Goal: Information Seeking & Learning: Learn about a topic

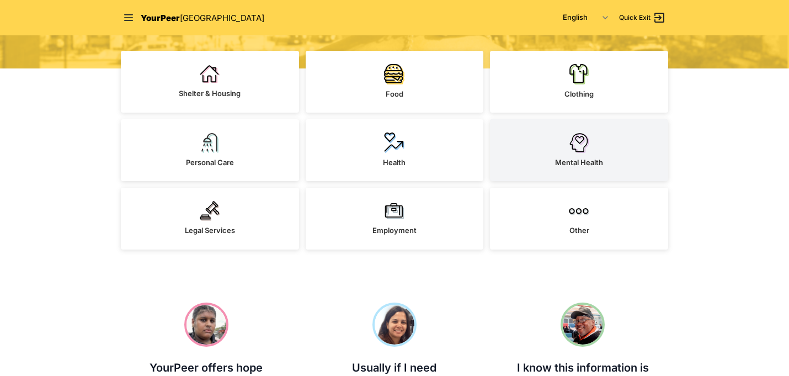
scroll to position [248, 0]
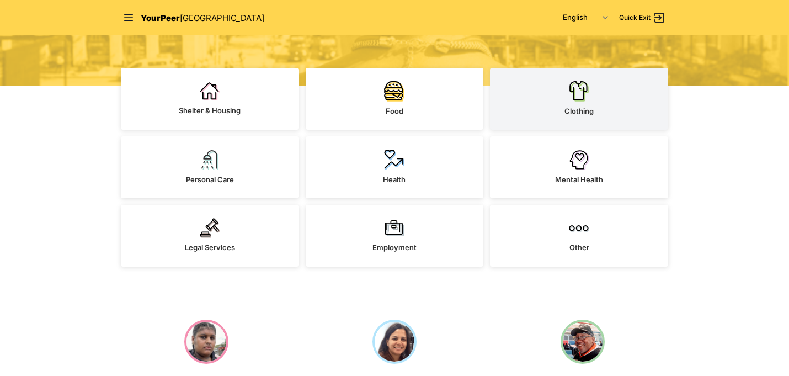
click at [599, 98] on link "Clothing" at bounding box center [579, 99] width 178 height 62
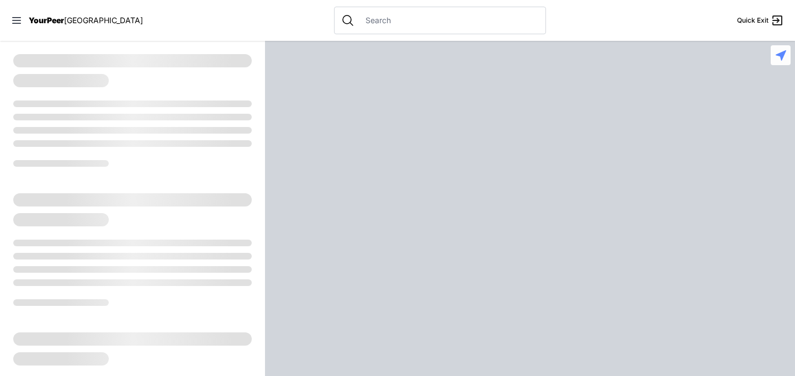
select select "recentlyUpdated"
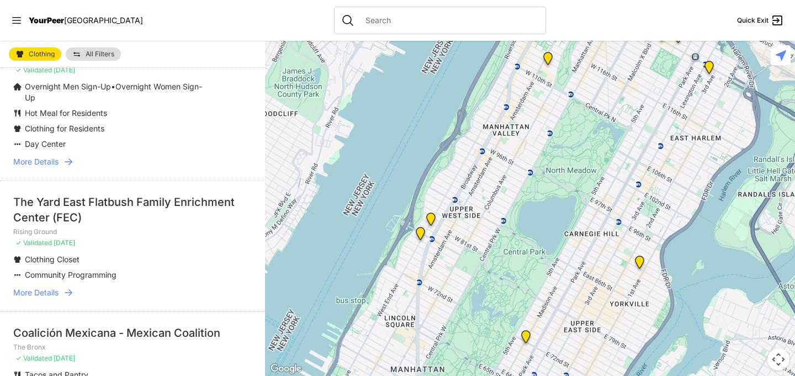
scroll to position [218, 0]
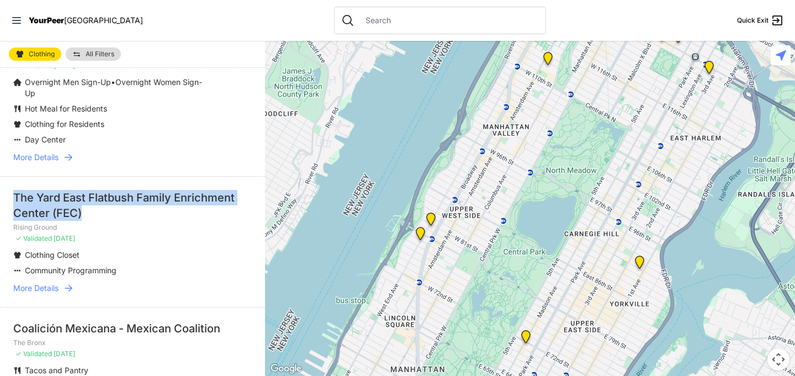
drag, startPoint x: 88, startPoint y: 214, endPoint x: 10, endPoint y: 197, distance: 80.2
click at [10, 197] on li "The Yard East Flatbush Family Enrichment Center (FEC) Rising Ground ✓ Validated…" at bounding box center [132, 241] width 265 height 131
click at [47, 287] on span "More Details" at bounding box center [35, 288] width 45 height 11
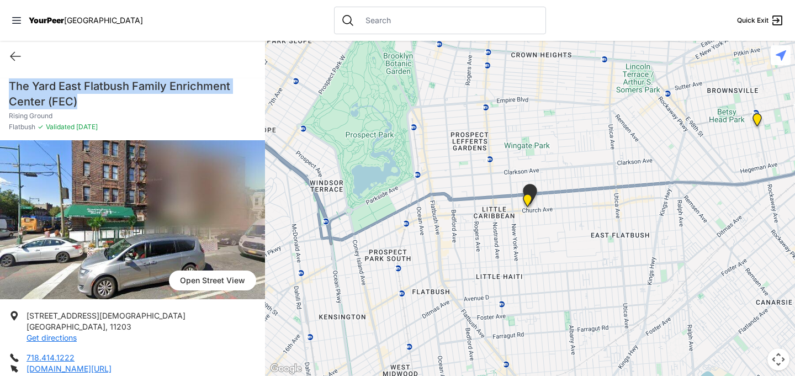
drag, startPoint x: 87, startPoint y: 105, endPoint x: 9, endPoint y: 86, distance: 79.6
click at [9, 86] on h1 "The Yard East Flatbush Family Enrichment Center (FEC)" at bounding box center [132, 93] width 247 height 31
copy h1 "The Yard East Flatbush Family Enrichment Center (FEC)"
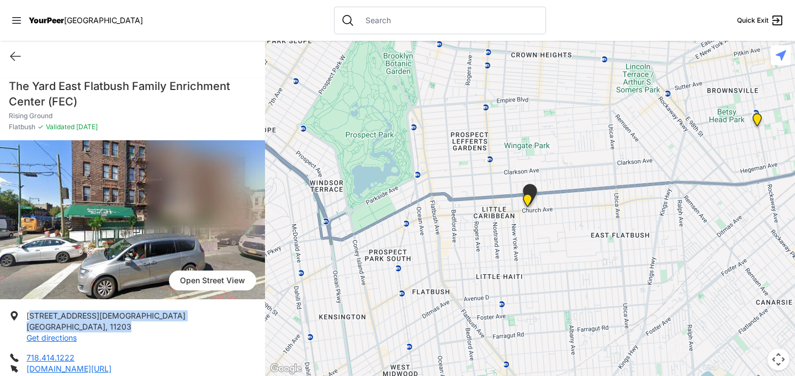
drag, startPoint x: 90, startPoint y: 326, endPoint x: 29, endPoint y: 318, distance: 61.7
click at [29, 318] on li "[STREET_ADDRESS][DEMOGRAPHIC_DATA] Get directions" at bounding box center [132, 326] width 247 height 33
drag, startPoint x: 27, startPoint y: 318, endPoint x: 84, endPoint y: 326, distance: 58.0
click at [84, 326] on p "[STREET_ADDRESS][DEMOGRAPHIC_DATA] Get directions" at bounding box center [105, 326] width 159 height 33
copy p "[STREET_ADDRESS][DEMOGRAPHIC_DATA]"
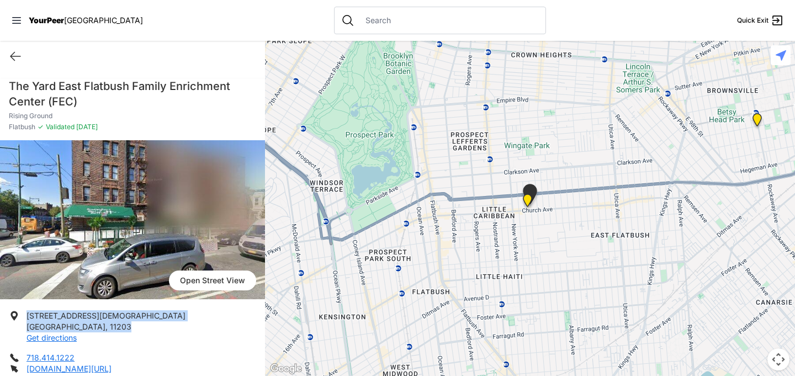
scroll to position [263, 0]
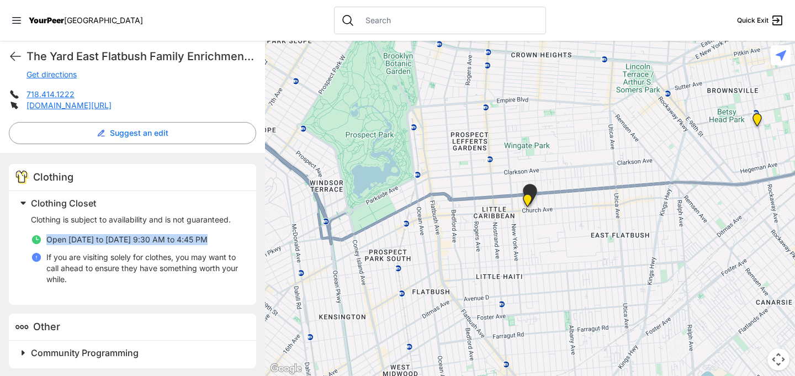
drag, startPoint x: 207, startPoint y: 240, endPoint x: 47, endPoint y: 239, distance: 159.5
click at [47, 239] on li "Open [DATE] to [DATE] 9:30 AM to 4:45 PM" at bounding box center [137, 239] width 212 height 11
copy span "Open [DATE] to [DATE] 9:30 AM to 4:45 PM"
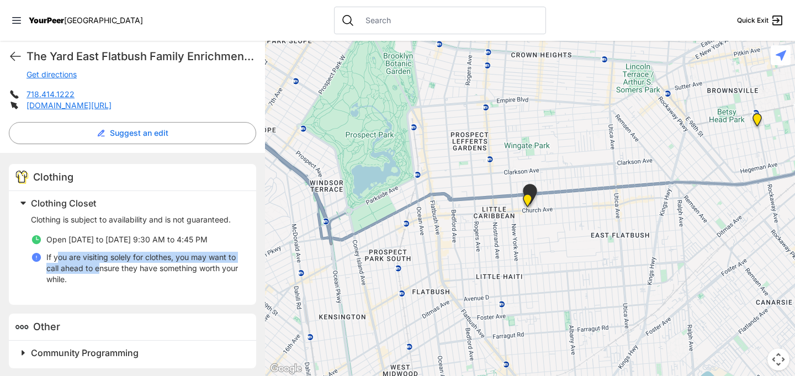
drag, startPoint x: 107, startPoint y: 272, endPoint x: 56, endPoint y: 259, distance: 52.5
click at [56, 259] on p "If you are visiting solely for clothes, you may want to call ahead to ensure th…" at bounding box center [144, 268] width 196 height 33
click at [77, 276] on p "If you are visiting solely for clothes, you may want to call ahead to ensure th…" at bounding box center [144, 268] width 196 height 33
click at [97, 279] on p "If you are visiting solely for clothes, you may want to call ahead to ensure th…" at bounding box center [144, 268] width 196 height 33
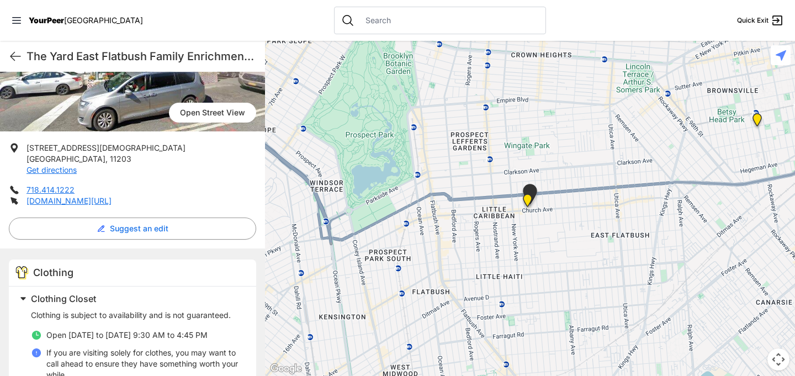
scroll to position [153, 0]
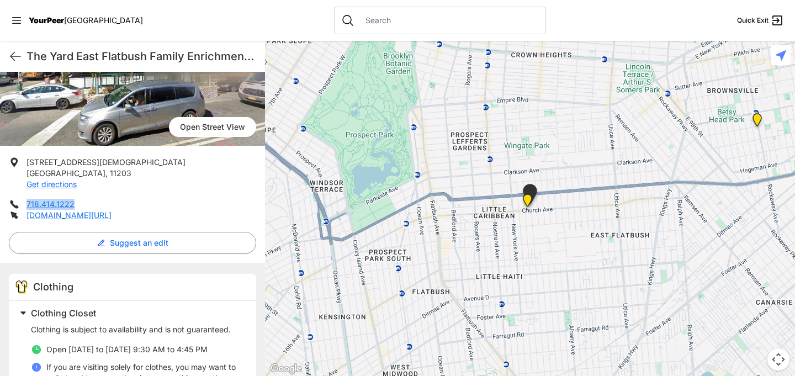
drag, startPoint x: 83, startPoint y: 202, endPoint x: 25, endPoint y: 202, distance: 57.4
click at [25, 202] on li "718.414.1222" at bounding box center [132, 204] width 247 height 11
copy link "718.414.1222"
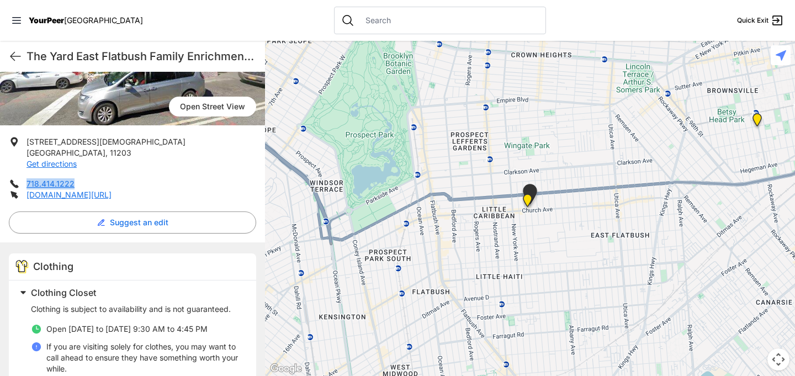
scroll to position [175, 0]
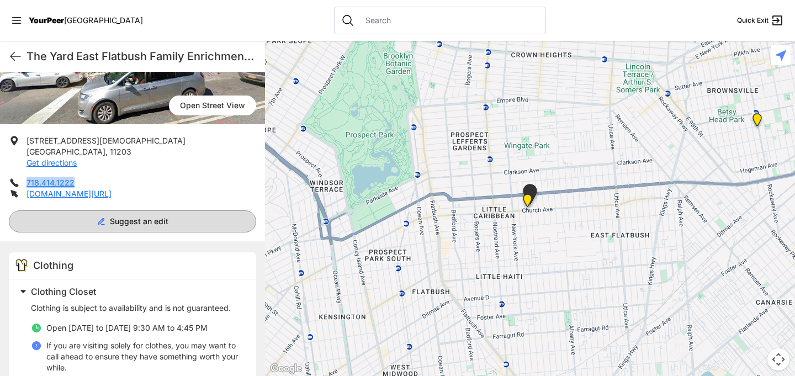
select select "recentlyUpdated"
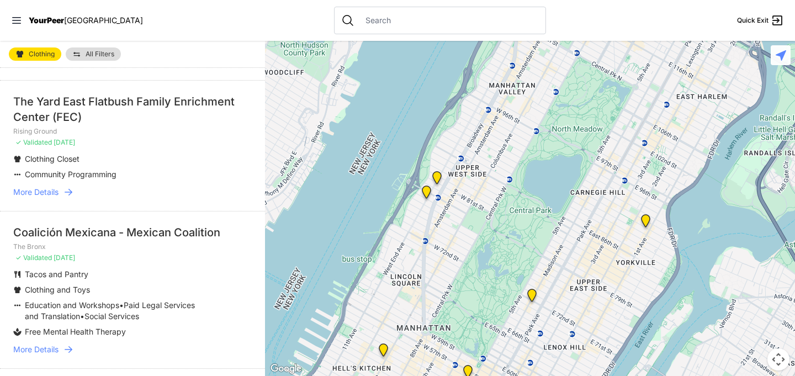
scroll to position [367, 0]
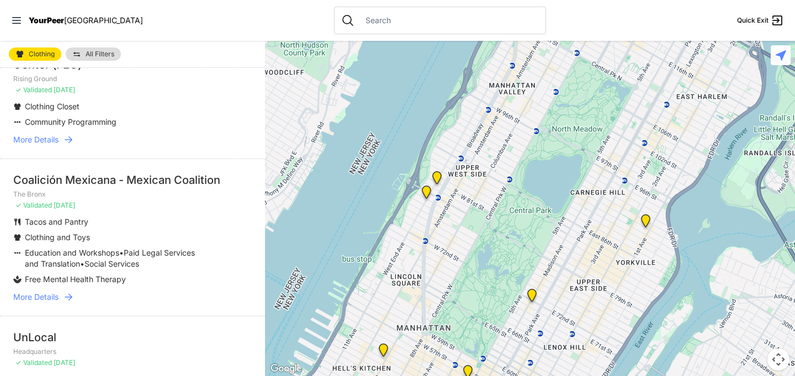
click at [136, 177] on div "Coalición Mexicana - Mexican Coalition" at bounding box center [132, 179] width 238 height 15
click at [48, 295] on span "More Details" at bounding box center [35, 296] width 45 height 11
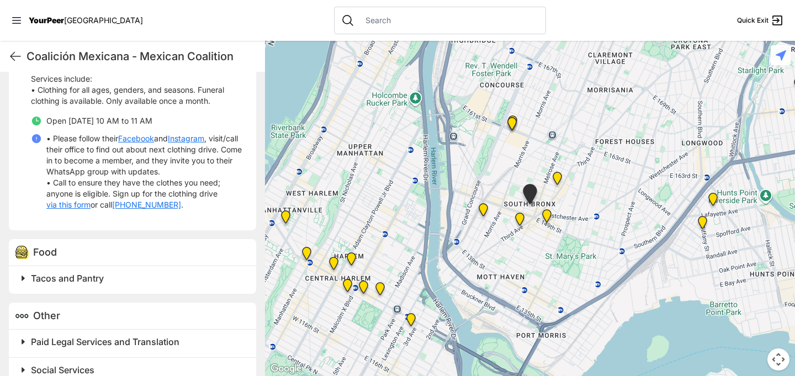
scroll to position [390, 0]
select select "recentlyUpdated"
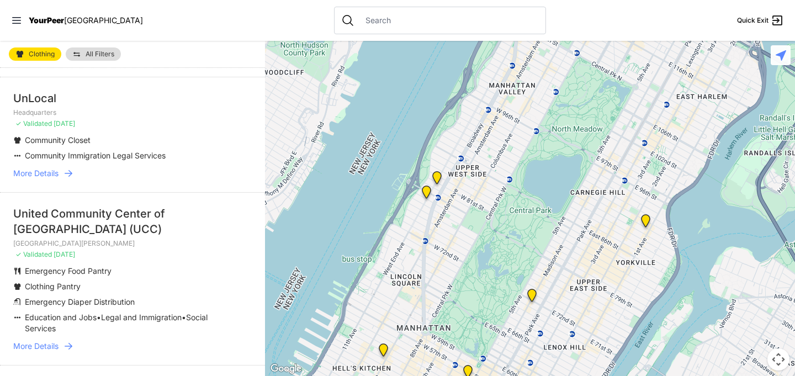
scroll to position [602, 0]
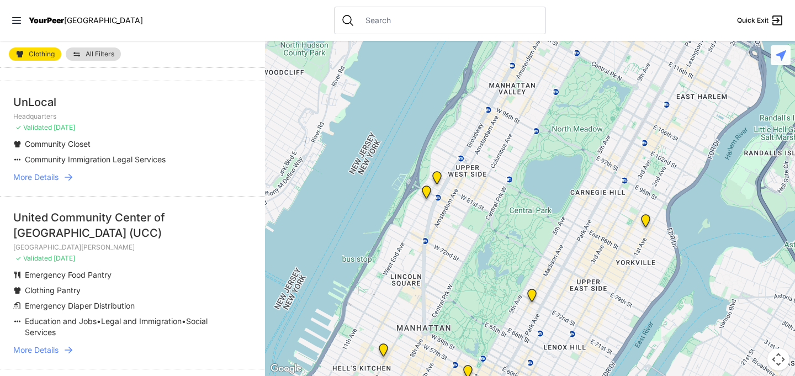
click at [50, 178] on span "More Details" at bounding box center [35, 177] width 45 height 11
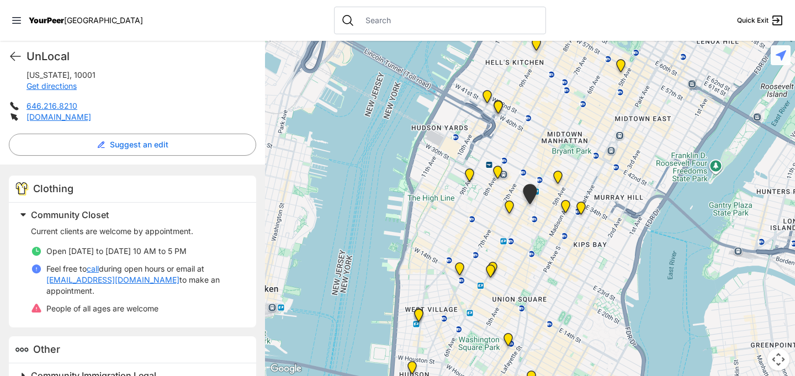
scroll to position [264, 0]
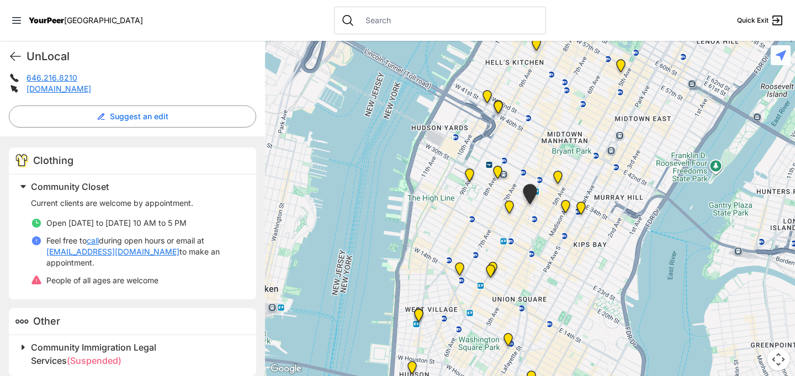
select select "recentlyUpdated"
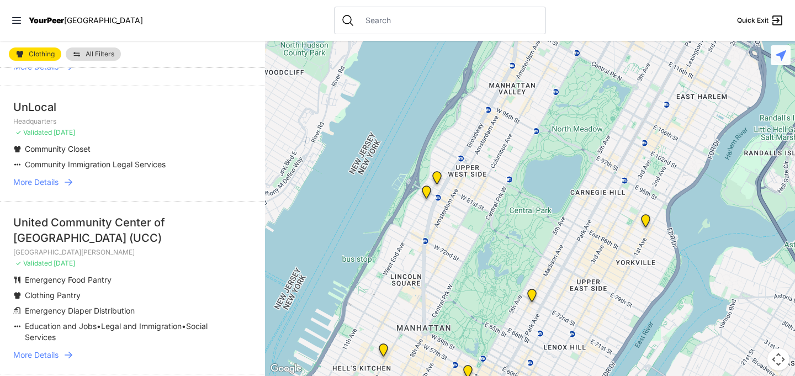
scroll to position [1014, 0]
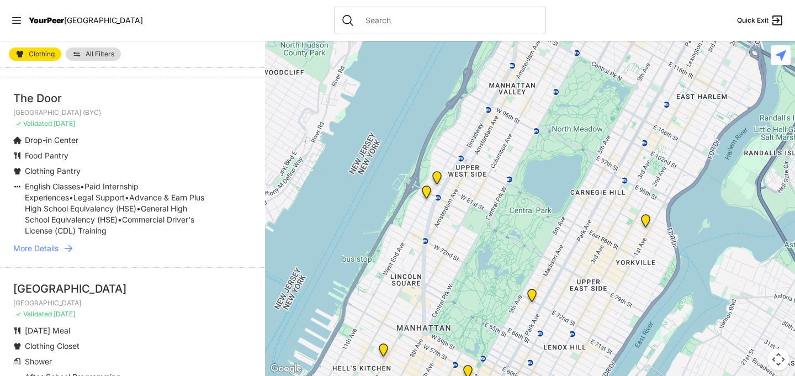
click at [56, 247] on span "More Details" at bounding box center [35, 248] width 45 height 11
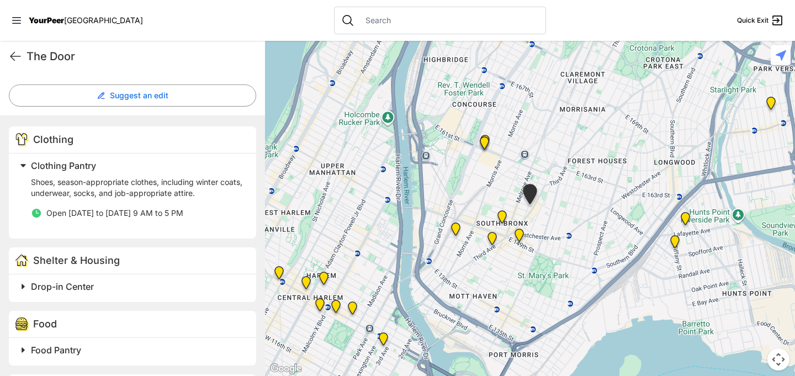
scroll to position [307, 0]
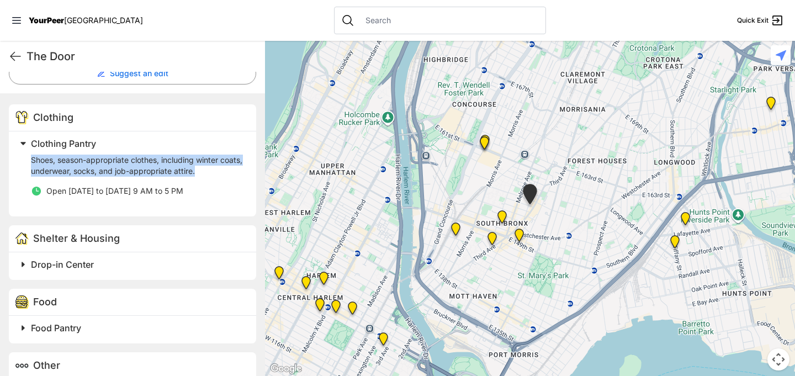
drag, startPoint x: 225, startPoint y: 171, endPoint x: 45, endPoint y: 163, distance: 180.6
click at [25, 162] on div "Clothing Pantry Shoes, season-appropriate clothes, including winter coats, unde…" at bounding box center [128, 172] width 227 height 72
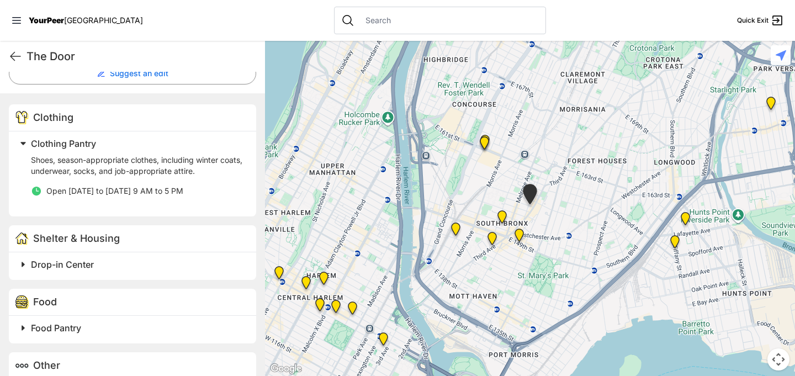
click at [196, 184] on div "Shoes, season-appropriate clothes, including winter coats, underwear, socks, an…" at bounding box center [137, 178] width 212 height 49
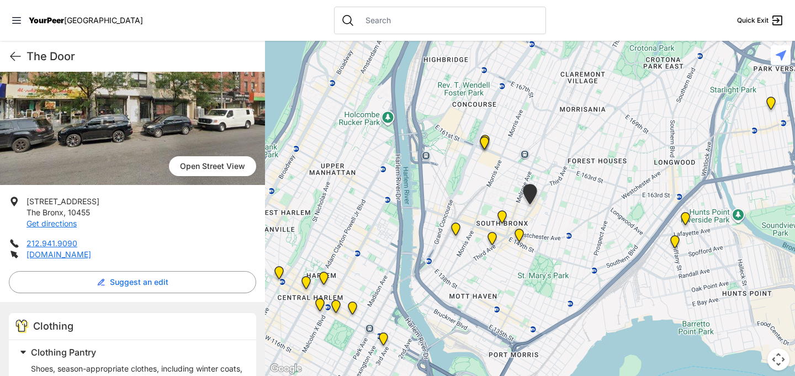
scroll to position [44, 0]
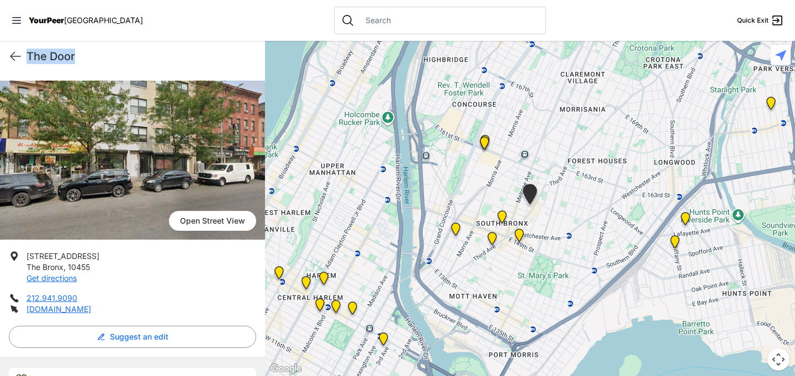
drag, startPoint x: 81, startPoint y: 52, endPoint x: 28, endPoint y: 53, distance: 53.0
click at [28, 53] on h1 "The Door" at bounding box center [141, 56] width 230 height 15
copy h1 "The Door"
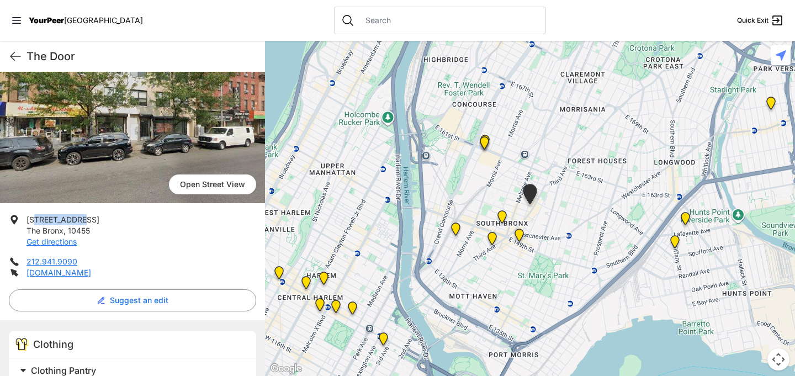
drag, startPoint x: 108, startPoint y: 223, endPoint x: 29, endPoint y: 217, distance: 79.1
click at [29, 217] on li "[STREET_ADDRESS] Get directions" at bounding box center [132, 230] width 247 height 33
click at [29, 217] on span "[STREET_ADDRESS]" at bounding box center [62, 219] width 73 height 9
drag, startPoint x: 26, startPoint y: 221, endPoint x: 97, endPoint y: 232, distance: 71.6
click at [97, 232] on li "[STREET_ADDRESS] Get directions" at bounding box center [132, 230] width 247 height 33
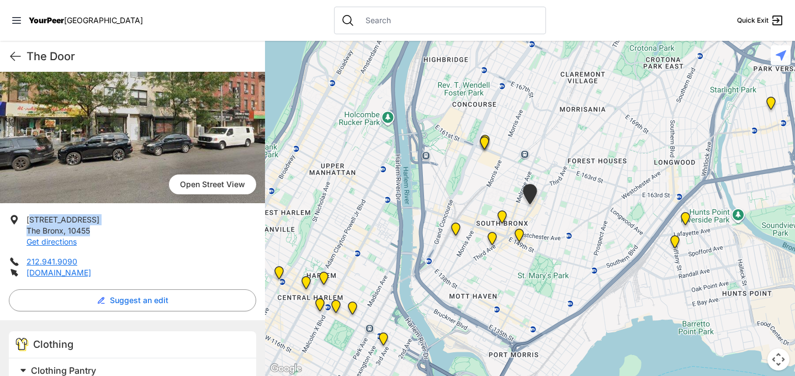
copy p "[STREET_ADDRESS]"
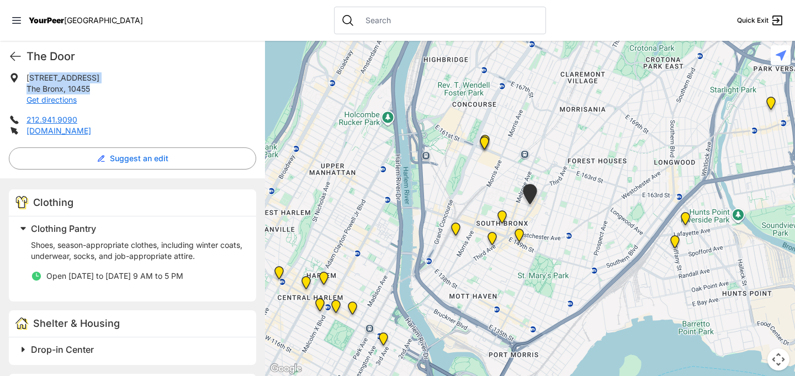
scroll to position [225, 0]
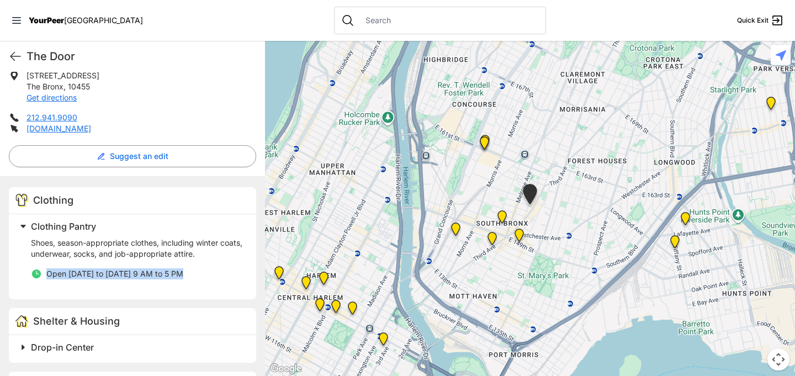
drag, startPoint x: 207, startPoint y: 268, endPoint x: 51, endPoint y: 286, distance: 157.3
click at [51, 286] on div "Shoes, season-appropriate clothes, including winter coats, underwear, socks, an…" at bounding box center [137, 261] width 212 height 57
copy span "Open [DATE] to [DATE] 9 AM to 5 PM"
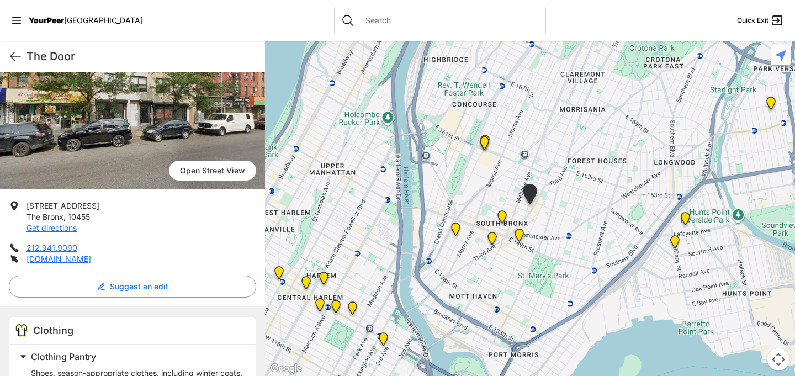
scroll to position [95, 0]
drag, startPoint x: 86, startPoint y: 248, endPoint x: 28, endPoint y: 248, distance: 58.5
click at [28, 248] on li "212.941.9090" at bounding box center [132, 247] width 247 height 11
copy link "212.941.9090"
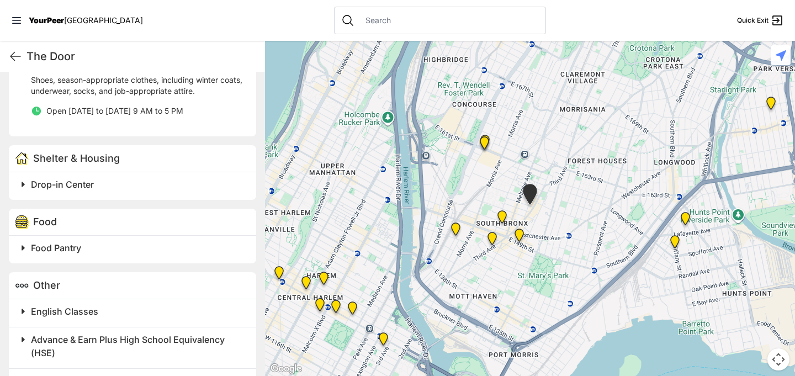
scroll to position [388, 0]
click at [27, 190] on span at bounding box center [160, 182] width 291 height 15
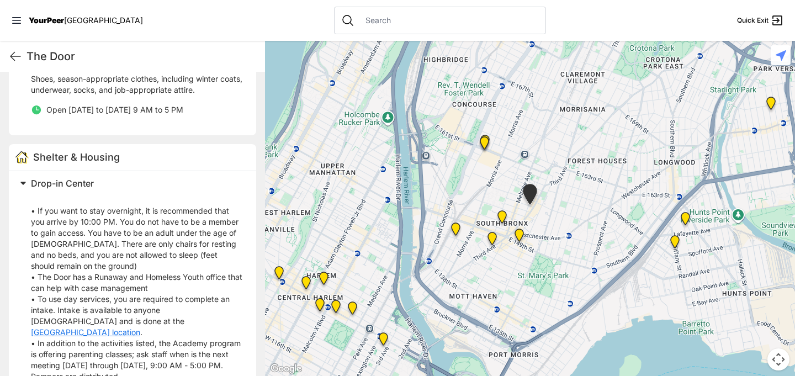
click at [26, 188] on span at bounding box center [160, 182] width 291 height 15
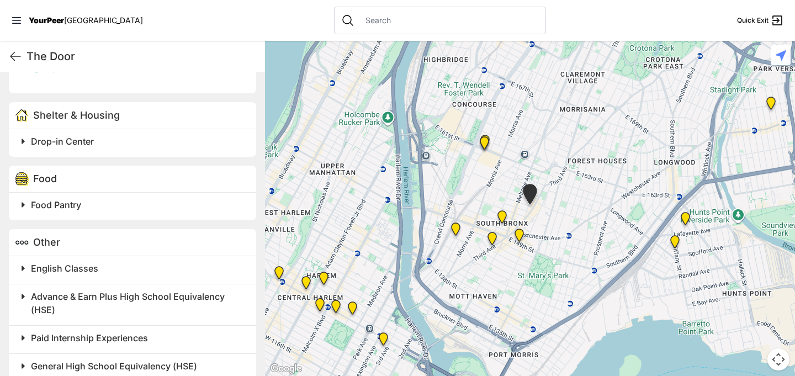
scroll to position [457, 0]
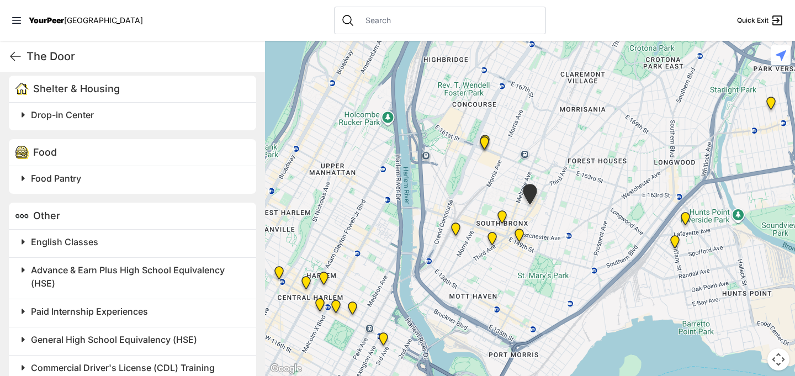
click at [22, 181] on span at bounding box center [160, 177] width 291 height 15
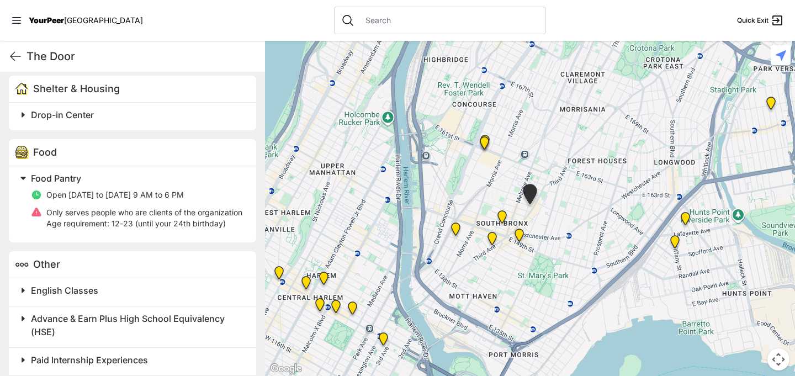
click at [22, 181] on span at bounding box center [160, 177] width 291 height 15
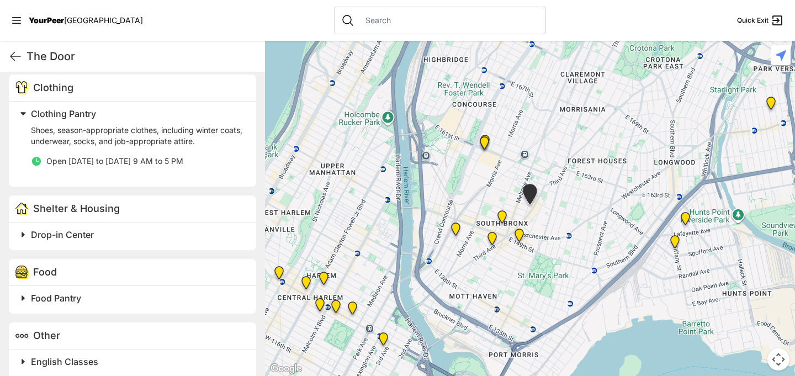
scroll to position [279, 0]
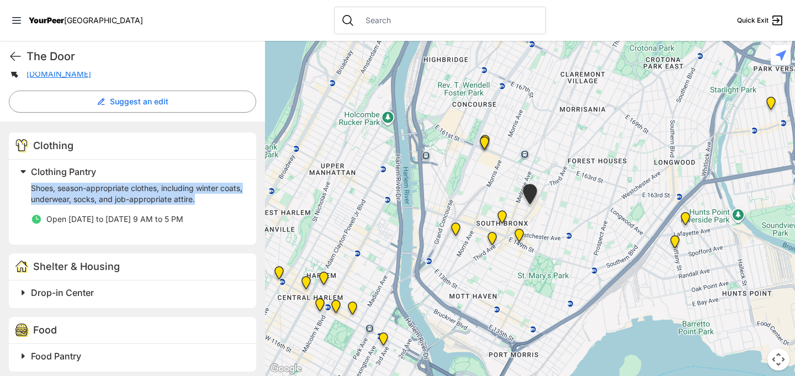
drag, startPoint x: 18, startPoint y: 189, endPoint x: 232, endPoint y: 202, distance: 214.0
click at [232, 202] on div "Clothing Pantry Shoes, season-appropriate clothes, including winter coats, unde…" at bounding box center [128, 200] width 227 height 72
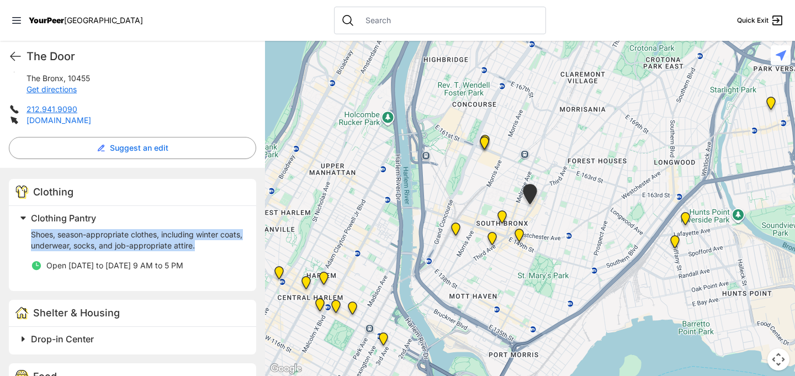
click at [48, 122] on link "[DOMAIN_NAME]" at bounding box center [58, 119] width 65 height 9
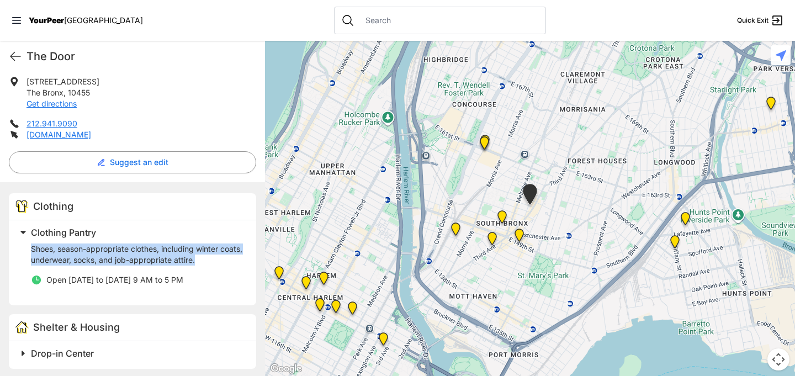
scroll to position [0, 0]
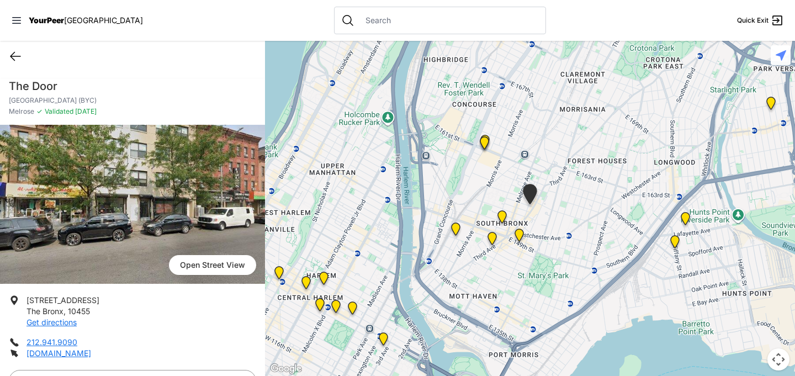
click at [10, 51] on icon at bounding box center [15, 56] width 13 height 13
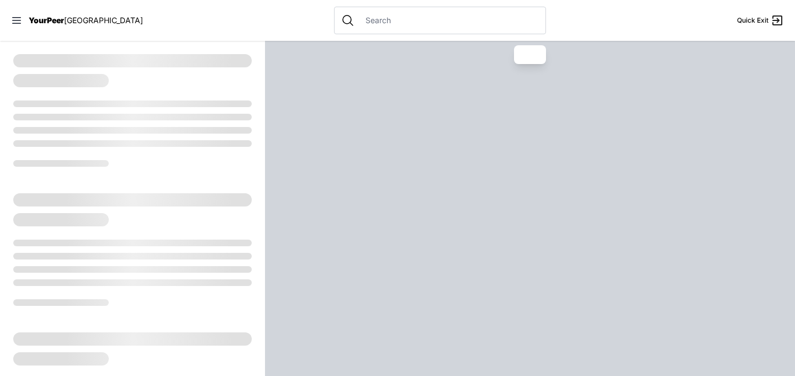
select select "recentlyUpdated"
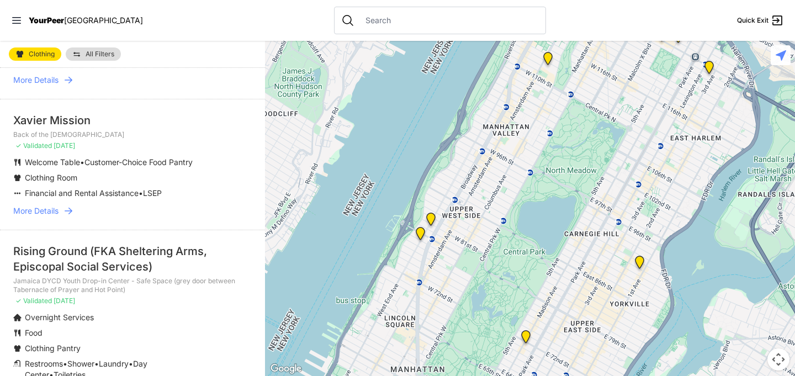
scroll to position [2141, 0]
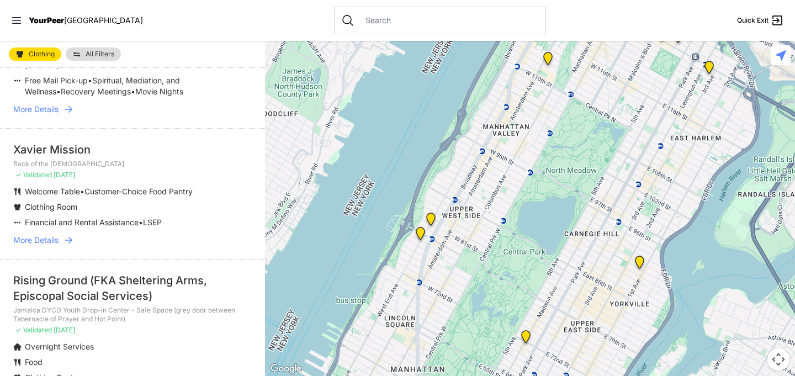
click at [62, 244] on link "More Details" at bounding box center [132, 240] width 238 height 11
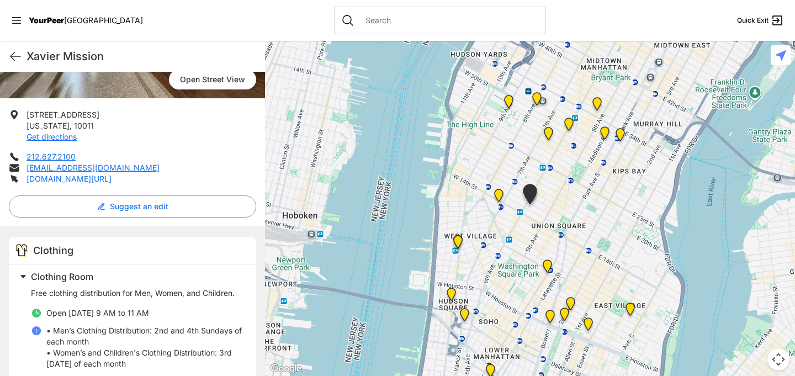
scroll to position [192, 0]
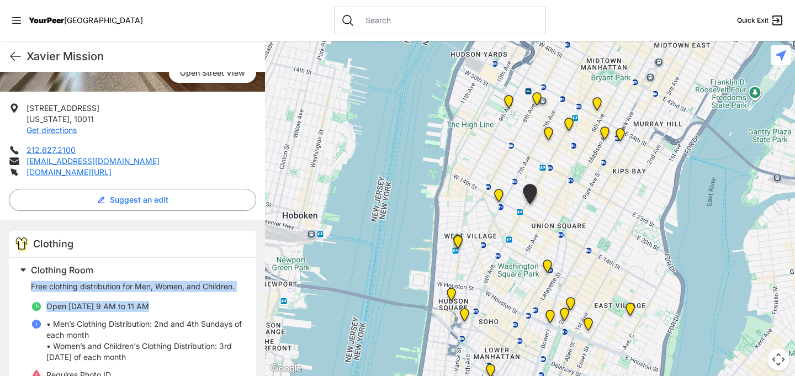
drag, startPoint x: 163, startPoint y: 305, endPoint x: 24, endPoint y: 284, distance: 140.6
click at [24, 284] on div "Clothing Room Free clothing distribution for Men, Women, and Children. Open [DA…" at bounding box center [128, 329] width 227 height 134
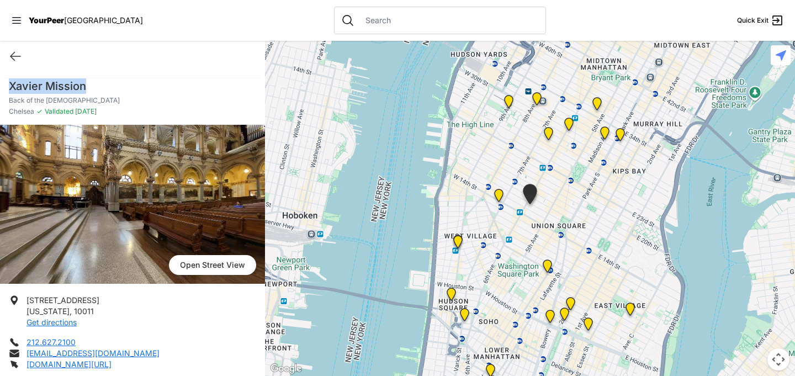
drag, startPoint x: 103, startPoint y: 90, endPoint x: 7, endPoint y: 86, distance: 96.1
click at [7, 86] on div "Xavier Mission Back of the [DEMOGRAPHIC_DATA] Chelsea ✓ Validated [DATE]" at bounding box center [132, 101] width 265 height 46
copy h1 "Xavier Mission"
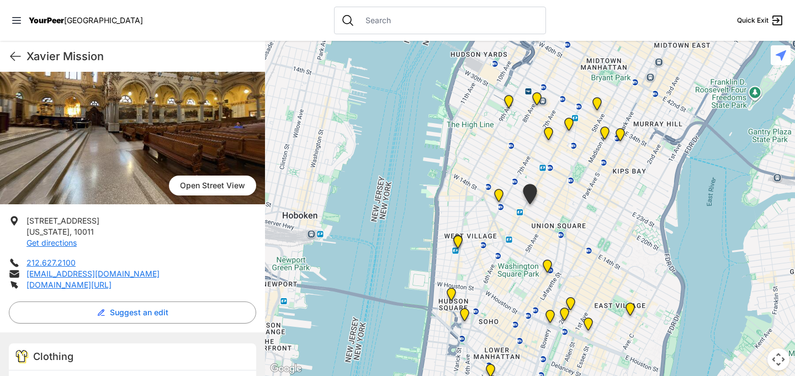
click at [9, 212] on div "[GEOGRAPHIC_DATA][STREET_ADDRESS][US_STATE] Get directions 212.627.2100 [EMAIL_…" at bounding box center [132, 378] width 265 height 666
drag, startPoint x: 27, startPoint y: 220, endPoint x: 86, endPoint y: 232, distance: 60.2
click at [86, 232] on li "[STREET_ADDRESS][US_STATE] Get directions" at bounding box center [132, 231] width 247 height 33
copy p "[STREET_ADDRESS][US_STATE]"
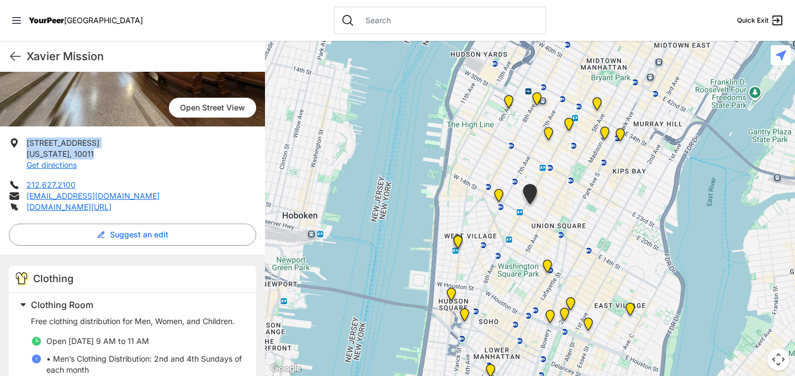
scroll to position [190, 0]
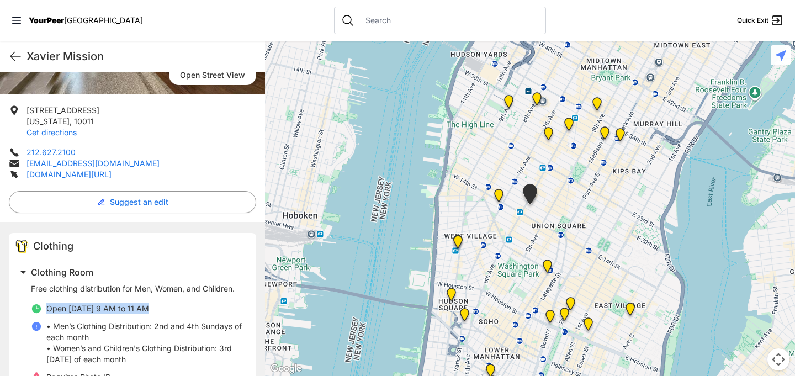
drag, startPoint x: 165, startPoint y: 309, endPoint x: 46, endPoint y: 308, distance: 118.6
click at [46, 308] on li "Open [DATE] 9 AM to 11 AM" at bounding box center [137, 308] width 212 height 11
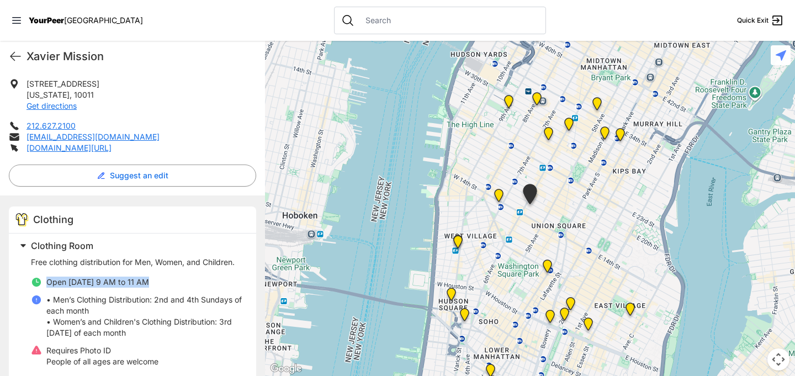
scroll to position [217, 0]
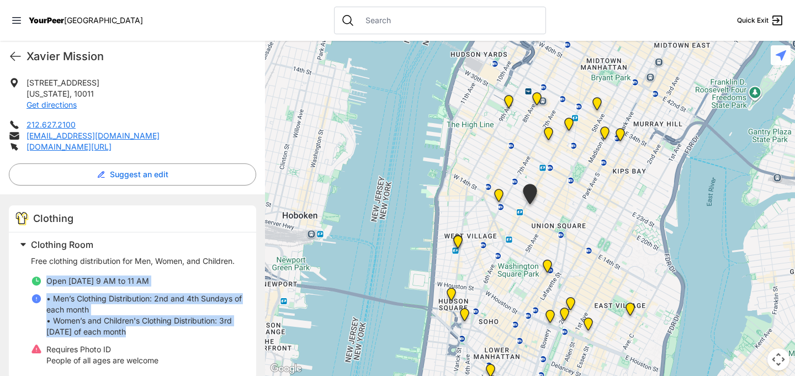
drag, startPoint x: 134, startPoint y: 331, endPoint x: 46, endPoint y: 279, distance: 102.1
click at [46, 279] on ul "Open [DATE] 9 AM to 11 AM • Men’s Clothing Distribution: 2nd and 4th Sundays of…" at bounding box center [137, 320] width 212 height 90
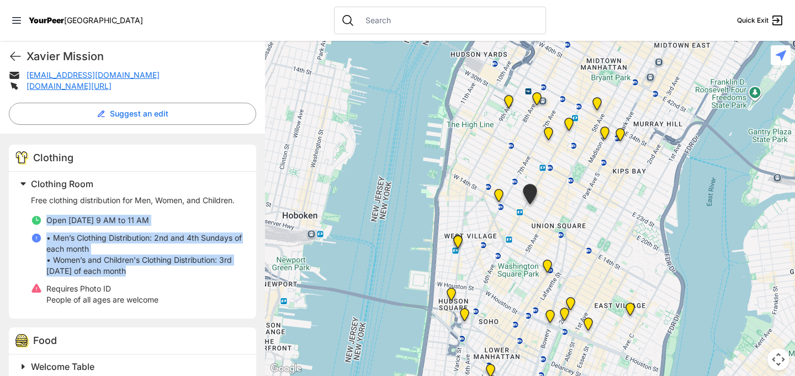
scroll to position [279, 0]
click at [151, 215] on li "Open [DATE] 9 AM to 11 AM" at bounding box center [137, 219] width 212 height 11
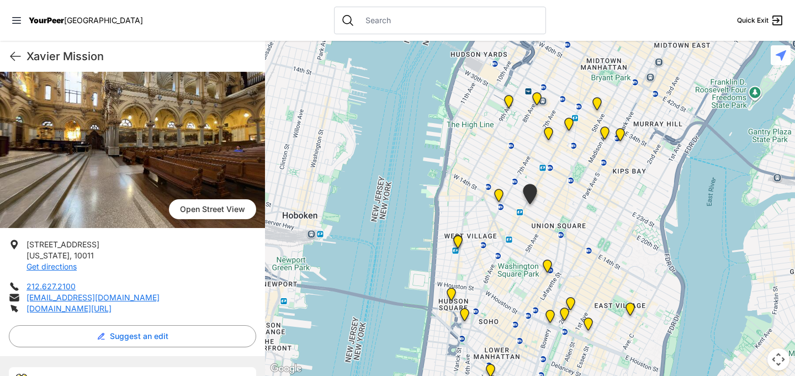
scroll to position [127, 0]
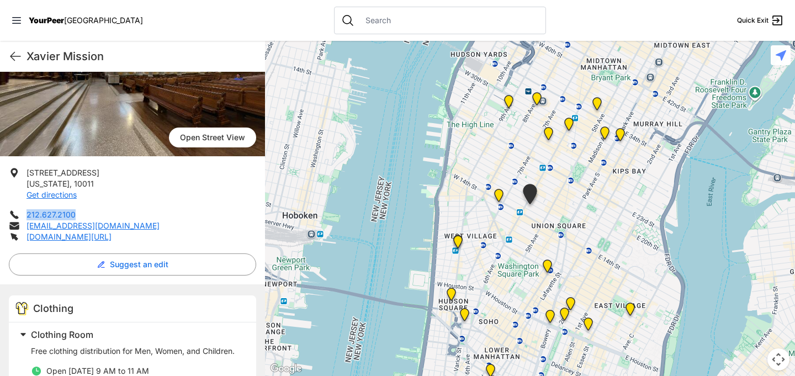
drag, startPoint x: 87, startPoint y: 211, endPoint x: 26, endPoint y: 212, distance: 61.2
click at [26, 212] on li "212.627.2100" at bounding box center [132, 214] width 247 height 11
